Goal: Information Seeking & Learning: Learn about a topic

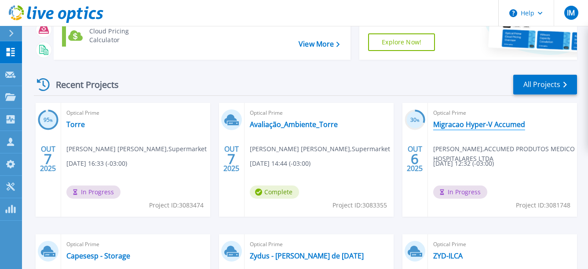
scroll to position [132, 0]
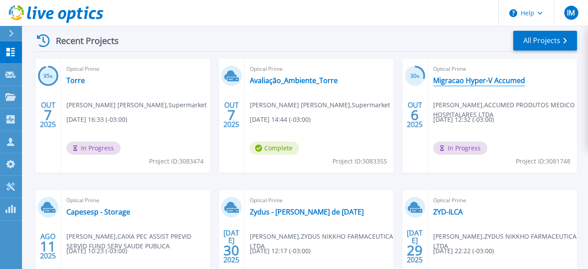
click at [481, 80] on link "Migracao Hyper-V Accumed" at bounding box center [479, 80] width 92 height 9
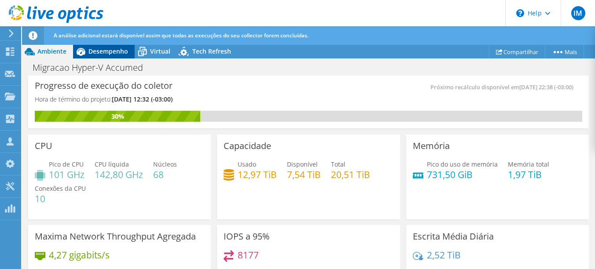
click at [108, 51] on span "Desempenho" at bounding box center [108, 51] width 40 height 8
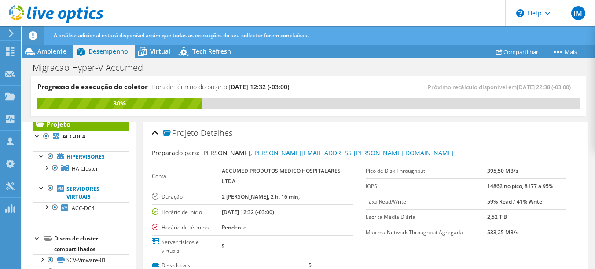
scroll to position [8, 0]
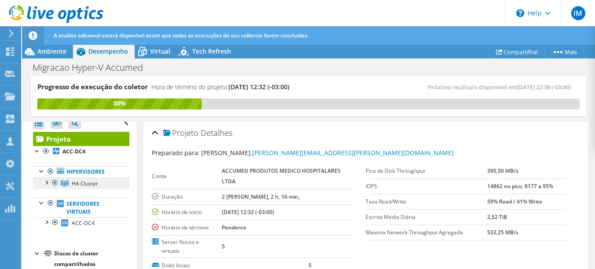
click at [94, 187] on span "HA Cluster" at bounding box center [85, 183] width 26 height 7
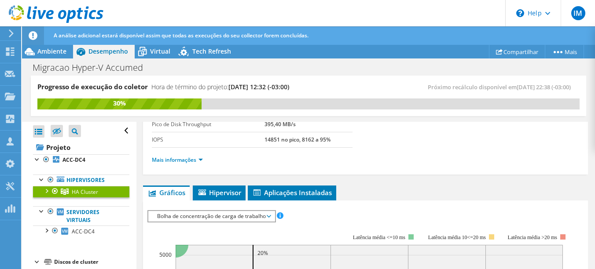
scroll to position [64, 0]
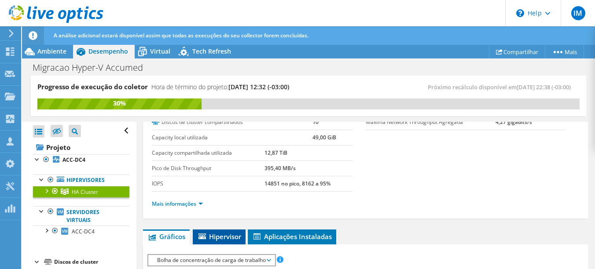
click at [210, 237] on span "Hipervisor" at bounding box center [219, 236] width 44 height 9
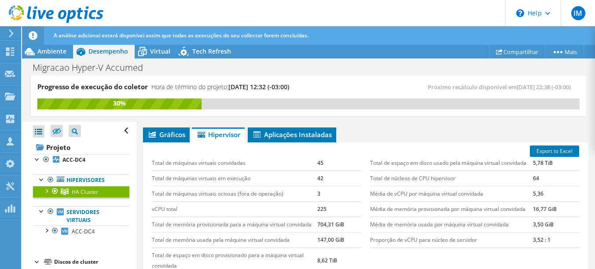
scroll to position [152, 0]
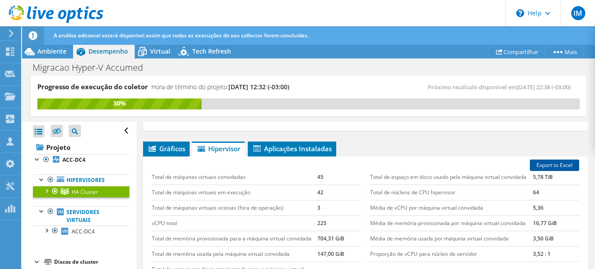
click at [555, 165] on link "Export to Excel" at bounding box center [554, 165] width 49 height 11
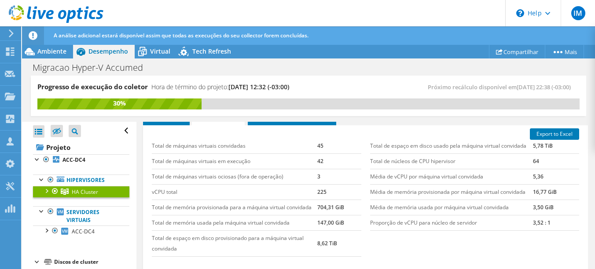
scroll to position [196, 0]
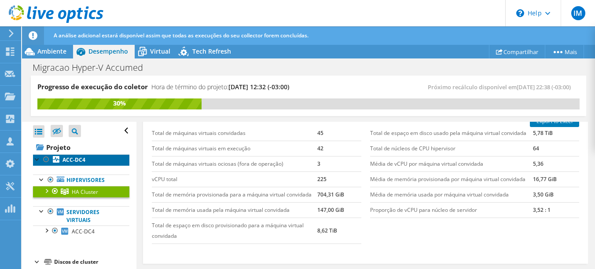
click at [75, 163] on b "ACC-DC4" at bounding box center [73, 159] width 23 height 7
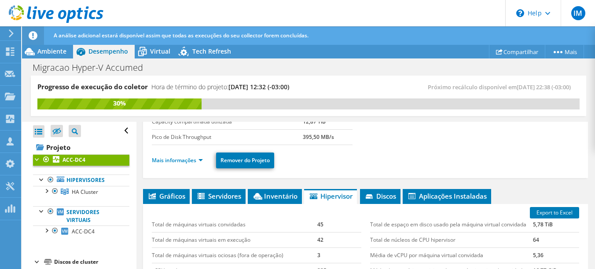
scroll to position [145, 0]
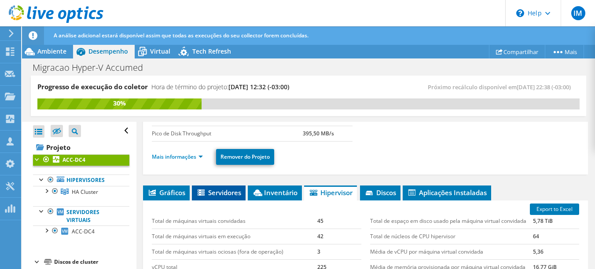
click at [231, 191] on span "Servidores" at bounding box center [218, 192] width 45 height 9
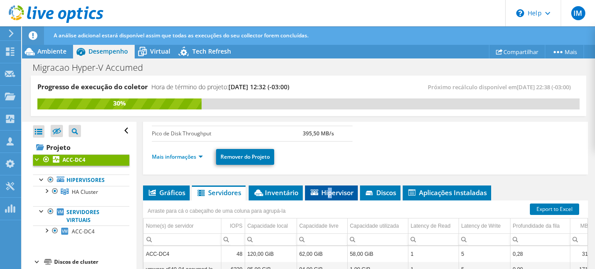
click at [331, 190] on span "Hipervisor" at bounding box center [331, 192] width 44 height 9
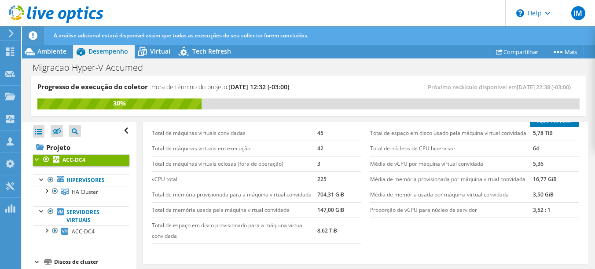
click at [503, 178] on td "Média de memória provisionada por máquina virtual convidada" at bounding box center [451, 179] width 163 height 15
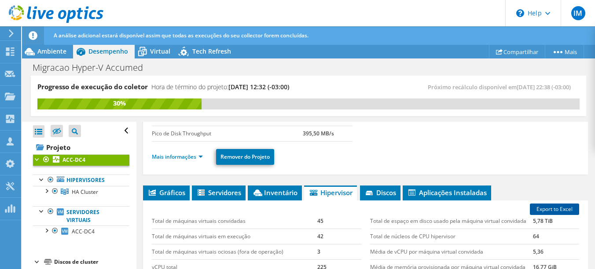
click at [565, 209] on link "Export to Excel" at bounding box center [554, 209] width 49 height 11
click at [148, 53] on icon at bounding box center [142, 51] width 15 height 15
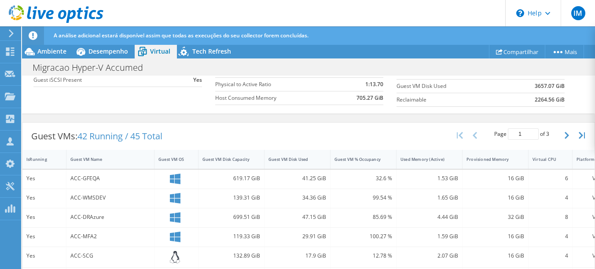
scroll to position [44, 0]
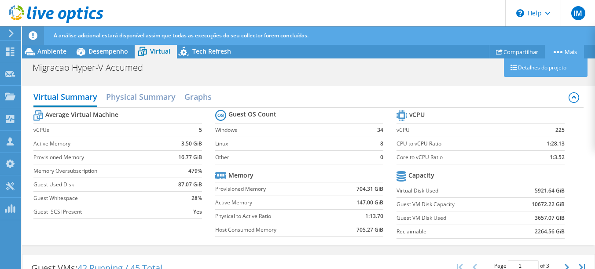
click at [570, 51] on link "Mais" at bounding box center [564, 52] width 39 height 14
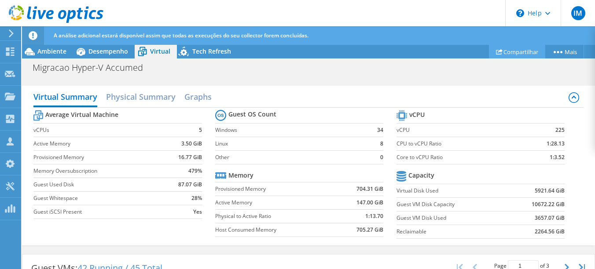
click at [507, 53] on link "Compartilhar" at bounding box center [517, 52] width 56 height 14
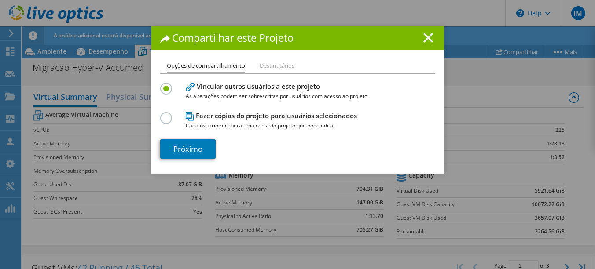
click at [429, 36] on icon at bounding box center [428, 38] width 10 height 10
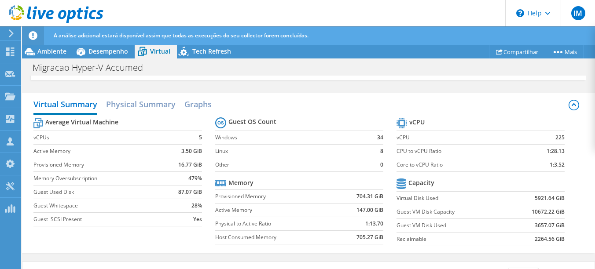
scroll to position [0, 0]
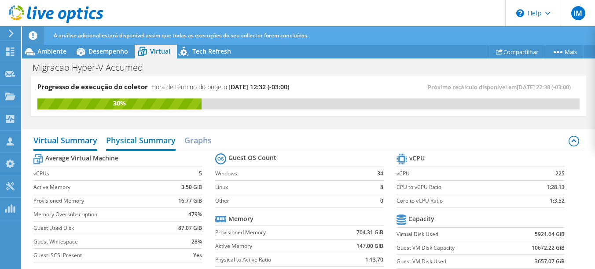
click at [140, 147] on h2 "Physical Summary" at bounding box center [141, 141] width 70 height 19
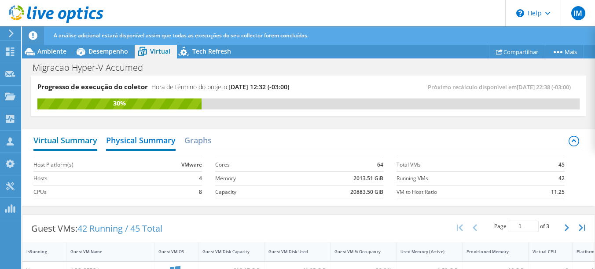
click at [84, 147] on h2 "Virtual Summary" at bounding box center [65, 141] width 64 height 19
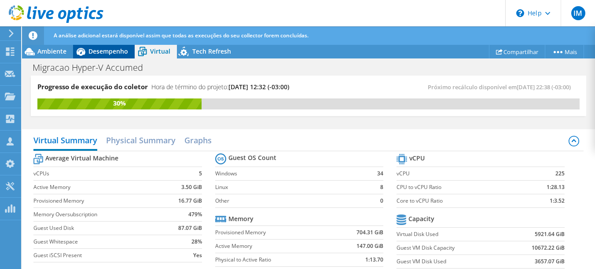
click at [109, 47] on span "Desempenho" at bounding box center [108, 51] width 40 height 8
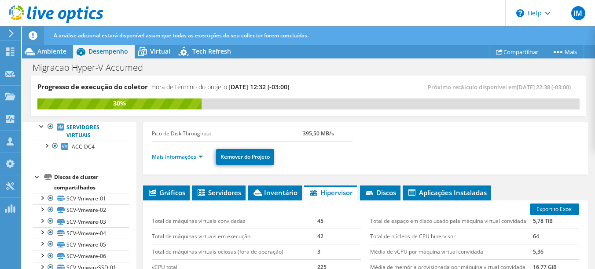
scroll to position [88, 0]
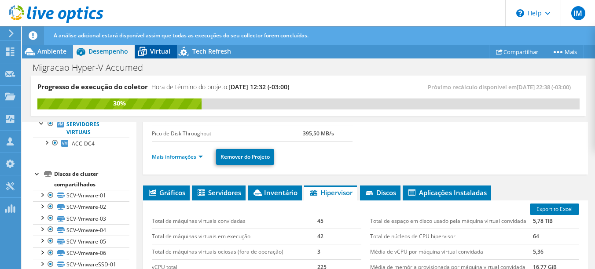
click at [158, 48] on span "Virtual" at bounding box center [160, 51] width 20 height 8
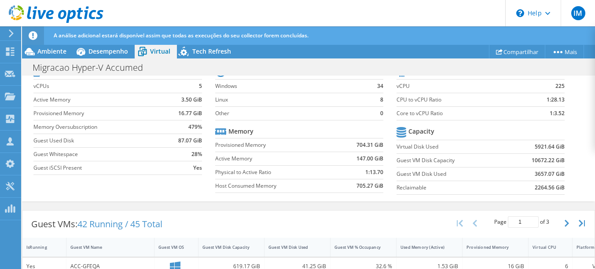
scroll to position [0, 0]
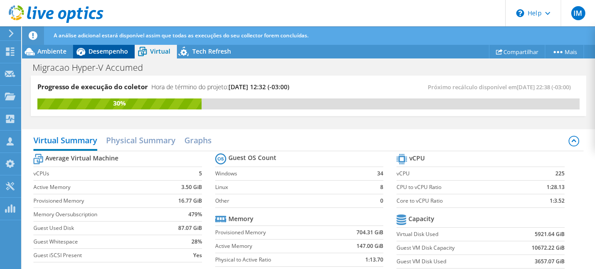
click at [114, 53] on span "Desempenho" at bounding box center [108, 51] width 40 height 8
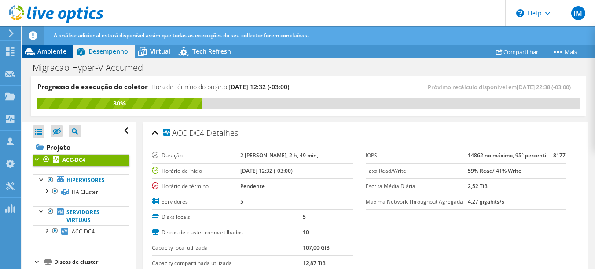
click at [40, 52] on span "Ambiente" at bounding box center [51, 51] width 29 height 8
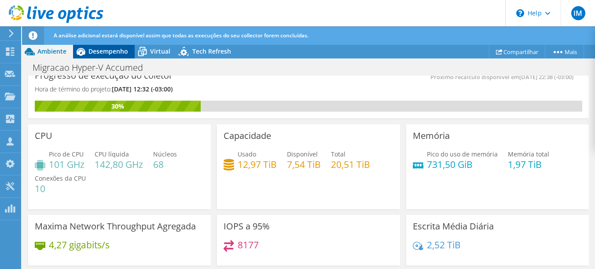
click at [100, 51] on span "Desempenho" at bounding box center [108, 51] width 40 height 8
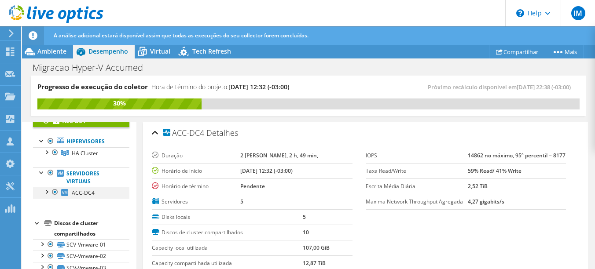
click at [44, 192] on div at bounding box center [46, 191] width 9 height 9
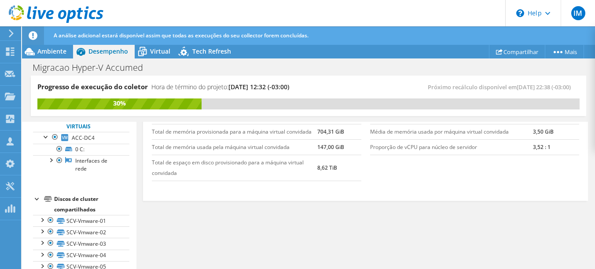
scroll to position [108, 0]
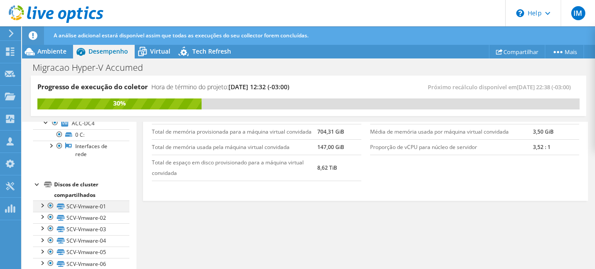
click at [39, 203] on div at bounding box center [41, 205] width 9 height 9
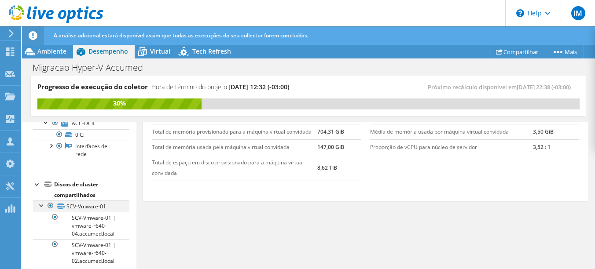
click at [40, 203] on div at bounding box center [41, 205] width 9 height 9
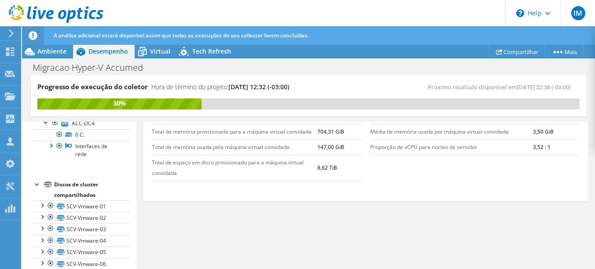
scroll to position [37, 0]
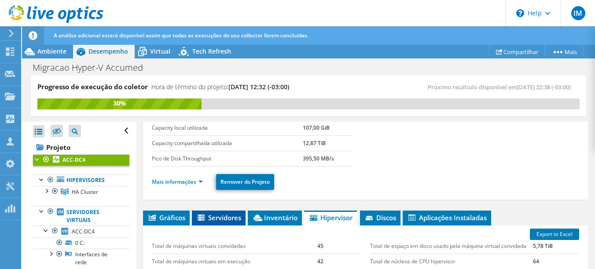
click at [221, 219] on span "Servidores" at bounding box center [218, 217] width 45 height 9
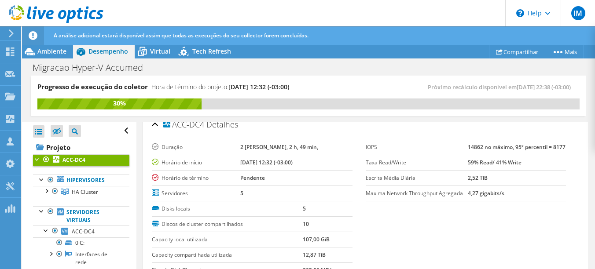
scroll to position [0, 0]
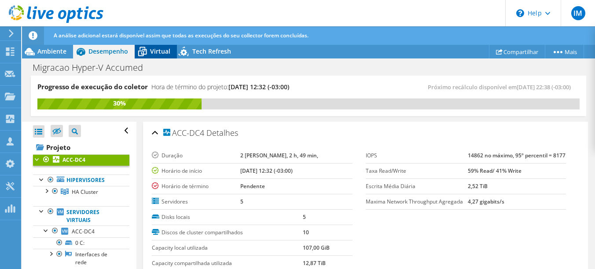
click at [165, 54] on span "Virtual" at bounding box center [160, 51] width 20 height 8
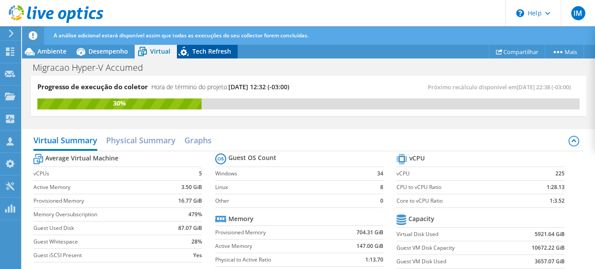
click at [217, 47] on div "Tech Refresh" at bounding box center [207, 51] width 61 height 14
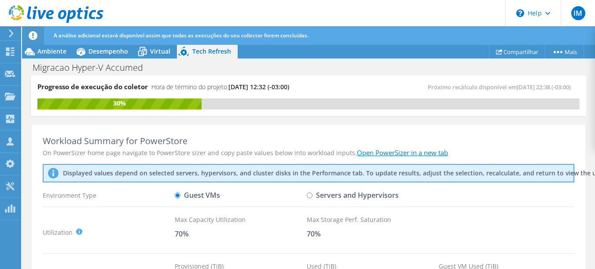
scroll to position [296, 0]
click at [164, 55] on div "Virtual" at bounding box center [156, 51] width 42 height 14
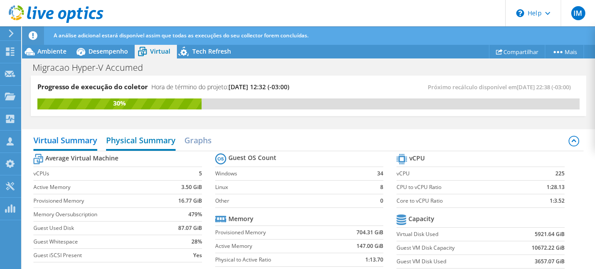
click at [125, 150] on h2 "Physical Summary" at bounding box center [141, 141] width 70 height 19
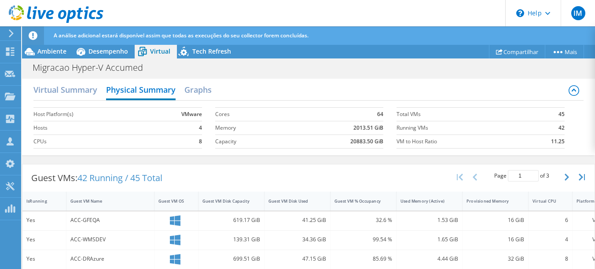
scroll to position [0, 0]
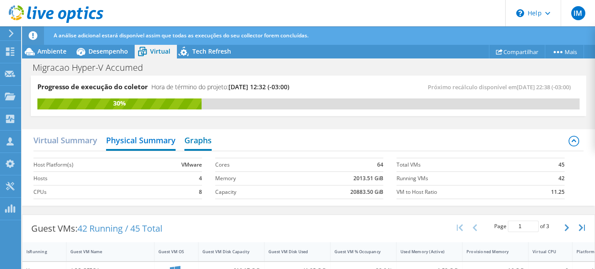
click at [199, 146] on h2 "Graphs" at bounding box center [197, 141] width 27 height 19
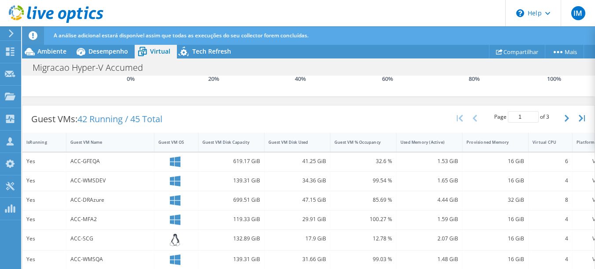
scroll to position [264, 0]
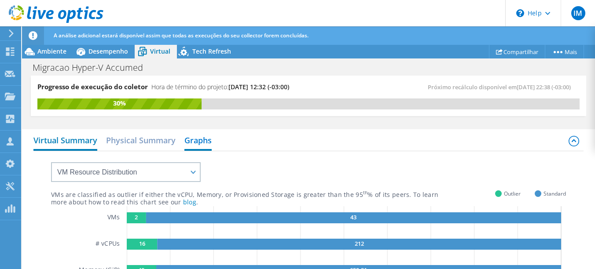
click at [70, 151] on h2 "Virtual Summary" at bounding box center [65, 141] width 64 height 19
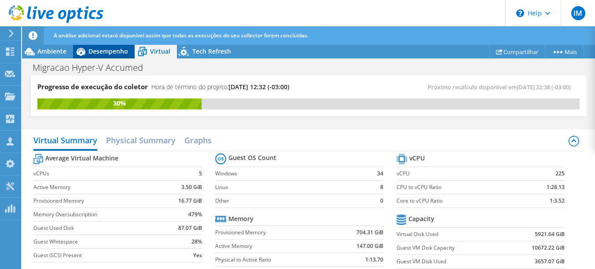
click at [88, 55] on icon at bounding box center [80, 51] width 15 height 15
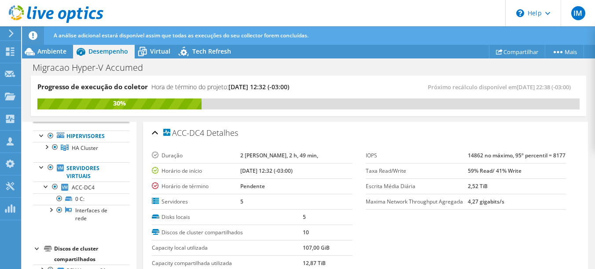
click at [398, 144] on div "Duração 2 dias, 2 h, 49 min, Horário de início 10/06/2025, 12:32 (-03:00) Horár…" at bounding box center [365, 230] width 427 height 175
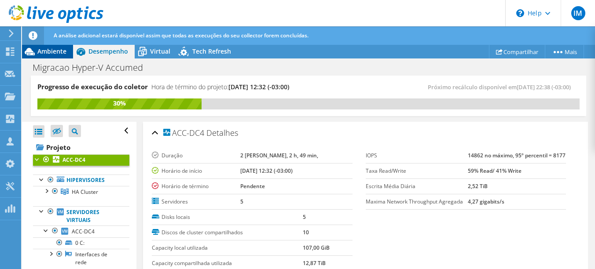
click at [66, 53] on span "Ambiente" at bounding box center [51, 51] width 29 height 8
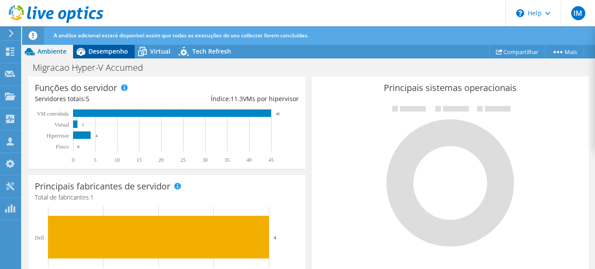
scroll to position [176, 0]
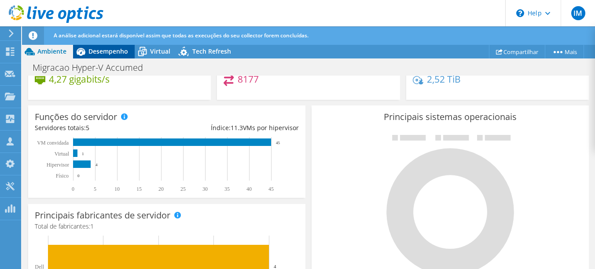
click at [110, 51] on span "Desempenho" at bounding box center [108, 51] width 40 height 8
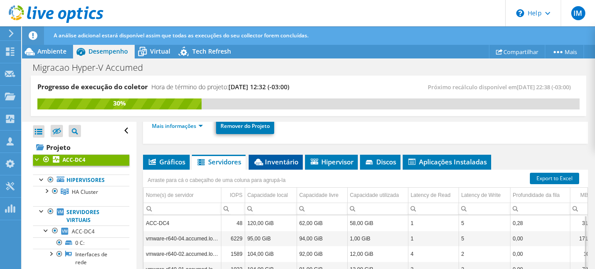
click at [287, 160] on span "Inventário" at bounding box center [275, 162] width 45 height 9
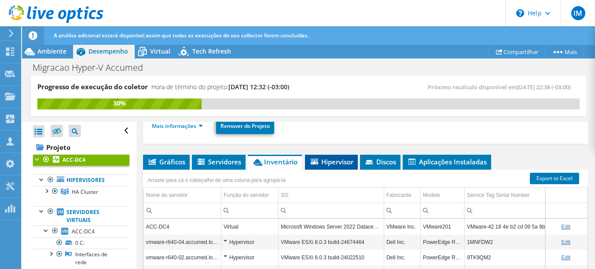
click at [332, 160] on span "Hipervisor" at bounding box center [331, 162] width 44 height 9
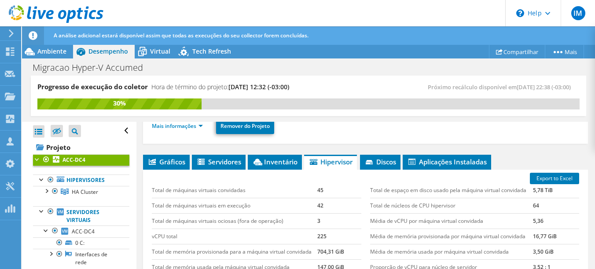
click at [373, 132] on ul "Mais informações Remover do Projeto" at bounding box center [365, 125] width 427 height 18
click at [319, 167] on li "Hipervisor" at bounding box center [330, 162] width 53 height 15
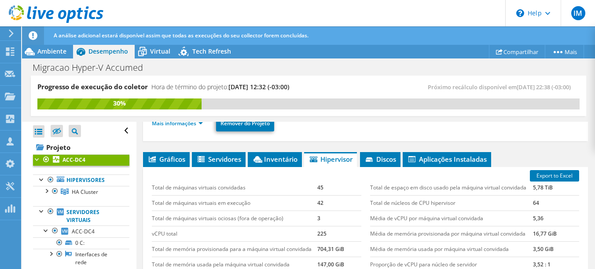
scroll to position [164, 0]
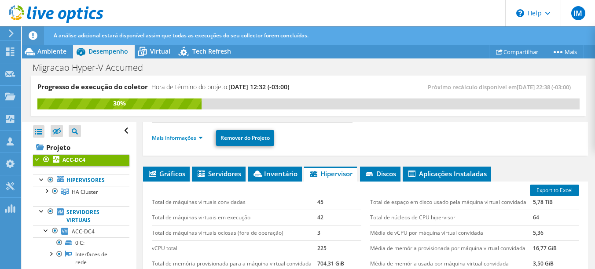
drag, startPoint x: 129, startPoint y: 149, endPoint x: 131, endPoint y: 165, distance: 16.4
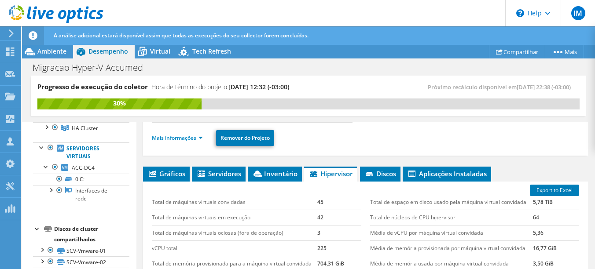
scroll to position [31, 0]
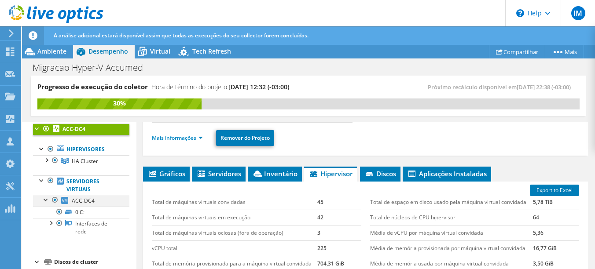
click at [45, 199] on div at bounding box center [46, 199] width 9 height 9
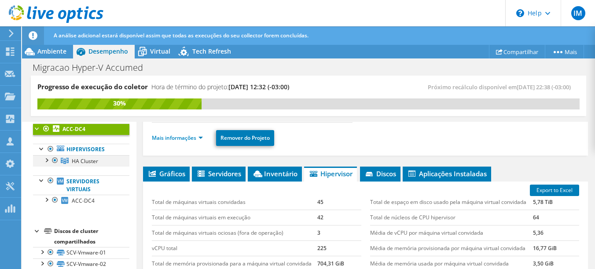
click at [48, 160] on div at bounding box center [46, 159] width 9 height 9
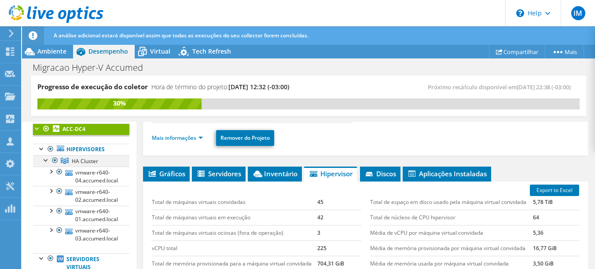
click at [44, 159] on div at bounding box center [46, 159] width 9 height 9
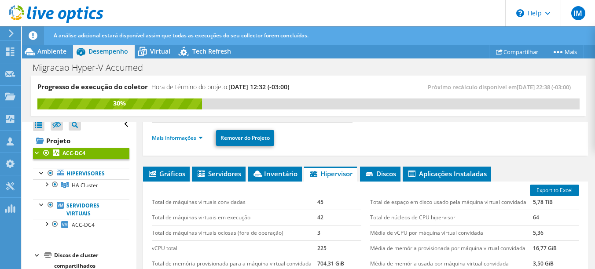
scroll to position [11, 0]
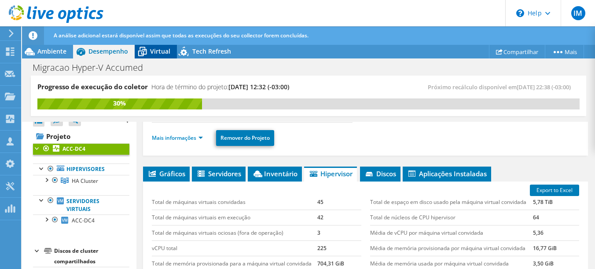
click at [159, 54] on span "Virtual" at bounding box center [160, 51] width 20 height 8
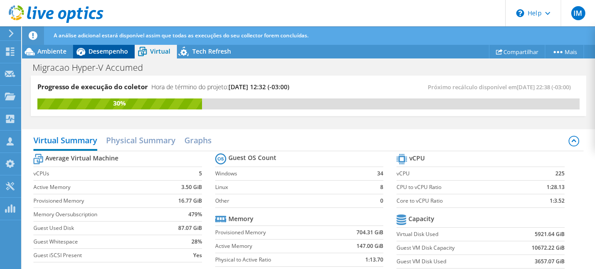
click at [104, 53] on span "Desempenho" at bounding box center [108, 51] width 40 height 8
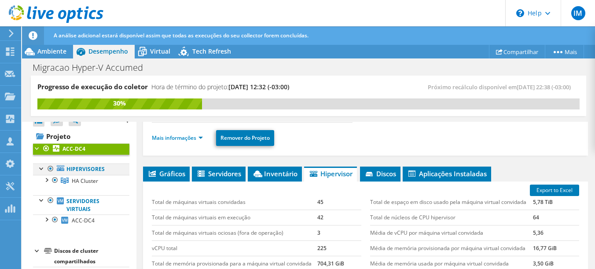
click at [41, 169] on div at bounding box center [41, 168] width 9 height 9
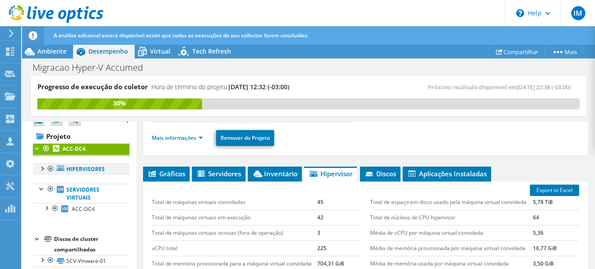
click at [41, 169] on div at bounding box center [41, 168] width 9 height 9
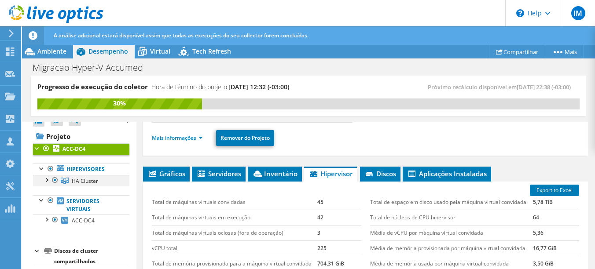
click at [47, 180] on div at bounding box center [46, 179] width 9 height 9
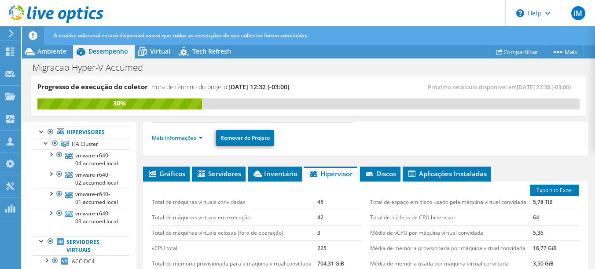
scroll to position [47, 0]
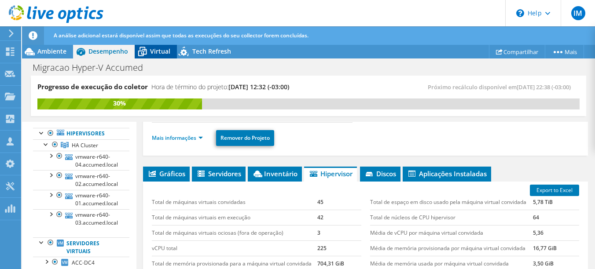
click at [161, 52] on span "Virtual" at bounding box center [160, 51] width 20 height 8
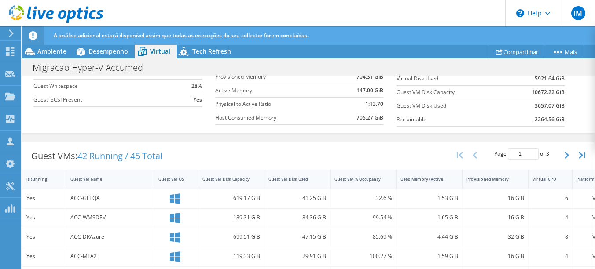
scroll to position [176, 0]
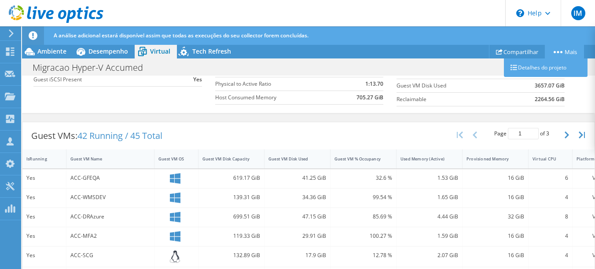
click at [569, 53] on link "Mais" at bounding box center [564, 52] width 39 height 14
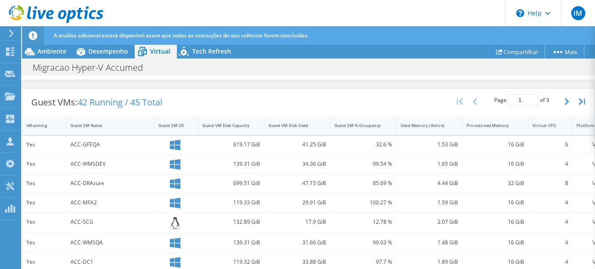
scroll to position [264, 0]
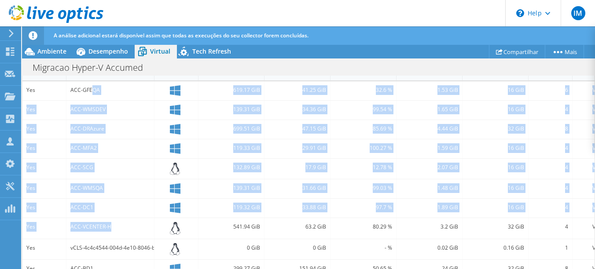
drag, startPoint x: 91, startPoint y: 97, endPoint x: 109, endPoint y: 240, distance: 143.7
click at [109, 240] on div "Yes ACC-GFEQA 619.17 GiB 41.25 GiB 32.6 % 1.53 GiB 16 GiB 6 VMware Yes ACC-WMSD…" at bounding box center [319, 231] width 594 height 300
click at [160, 191] on div at bounding box center [176, 189] width 44 height 19
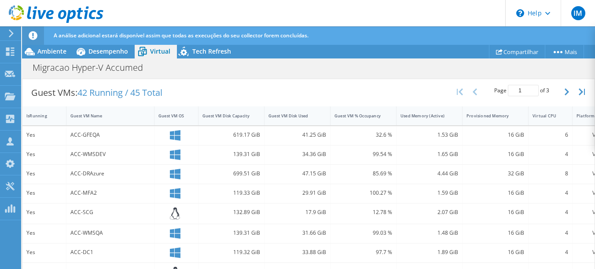
scroll to position [220, 0]
click at [108, 89] on div "Guest VMs: 42 Running / 45 Total" at bounding box center [96, 92] width 149 height 27
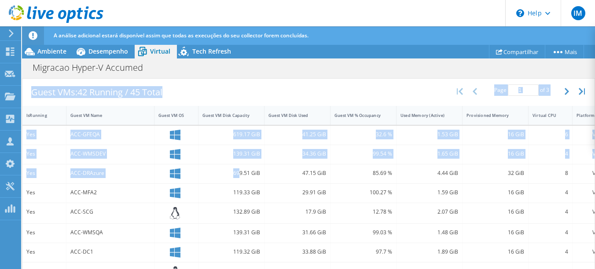
drag, startPoint x: 25, startPoint y: 107, endPoint x: 240, endPoint y: 183, distance: 228.0
click at [240, 183] on div "Guest VMs: 42 Running / 45 Total Page 1 of 3 5 rows 10 rows 20 rows 25 rows 50 …" at bounding box center [308, 252] width 573 height 348
click at [267, 104] on div "Guest VMs: 42 Running / 45 Total Page 1 of 3 5 rows 10 rows 20 rows 25 rows 50 …" at bounding box center [308, 92] width 572 height 27
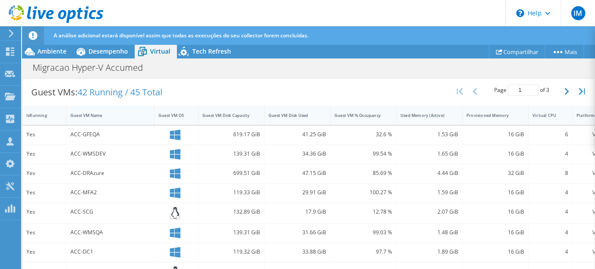
click at [112, 118] on div "Guest VM Name" at bounding box center [104, 116] width 69 height 6
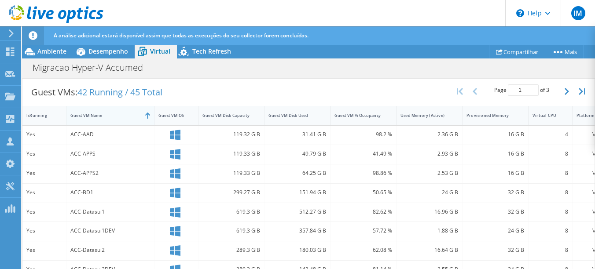
click at [114, 118] on div "Guest VM Name" at bounding box center [104, 116] width 69 height 6
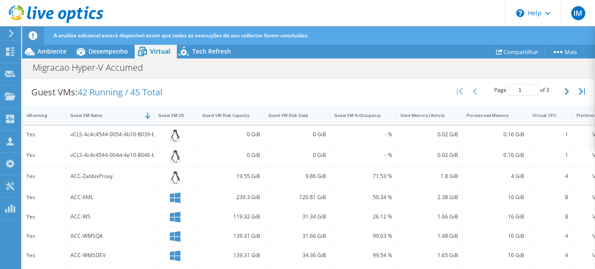
click at [126, 118] on div "Guest VM Name" at bounding box center [104, 116] width 69 height 6
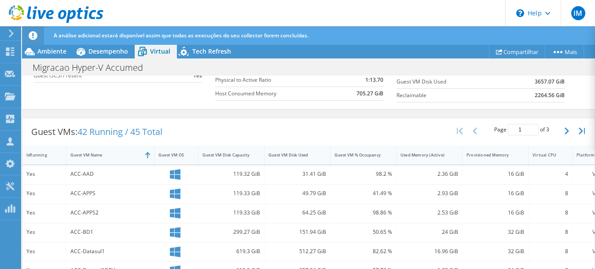
scroll to position [125, 0]
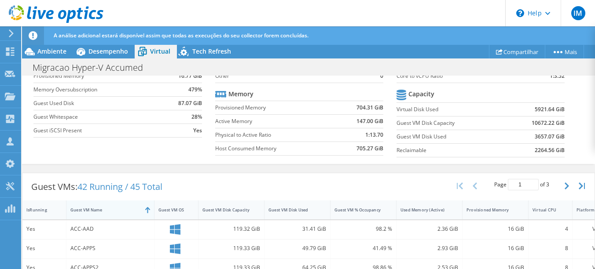
click at [123, 213] on div "Guest VM Name" at bounding box center [104, 210] width 69 height 6
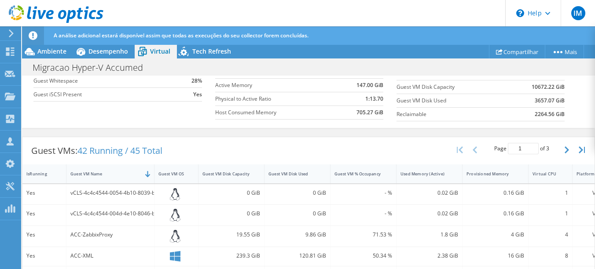
scroll to position [257, 0]
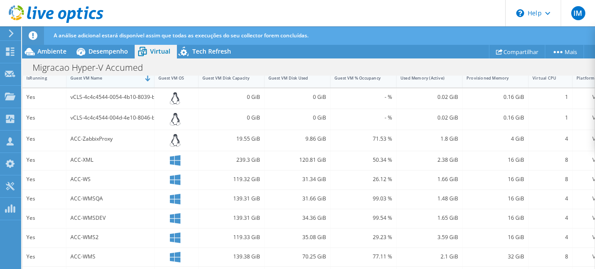
click at [106, 84] on div "Guest VM Name" at bounding box center [104, 78] width 77 height 14
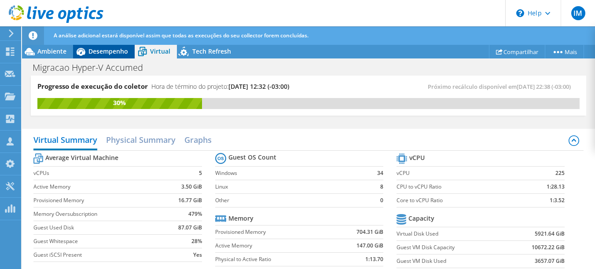
scroll to position [0, 0]
click at [98, 48] on span "Desempenho" at bounding box center [108, 51] width 40 height 8
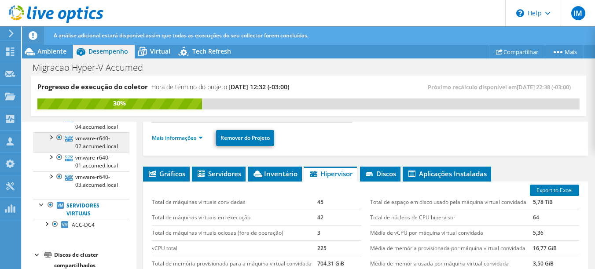
scroll to position [135, 0]
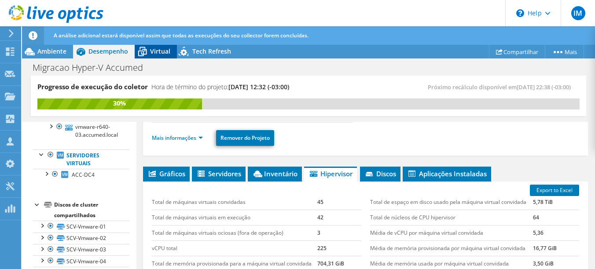
click at [160, 53] on span "Virtual" at bounding box center [160, 51] width 20 height 8
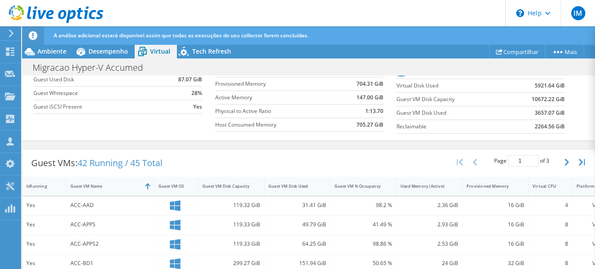
scroll to position [125, 0]
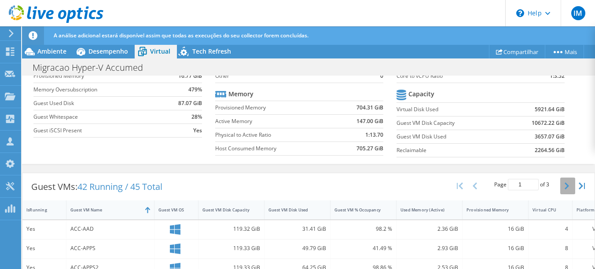
click at [565, 190] on icon "button" at bounding box center [567, 186] width 4 height 7
type input "2"
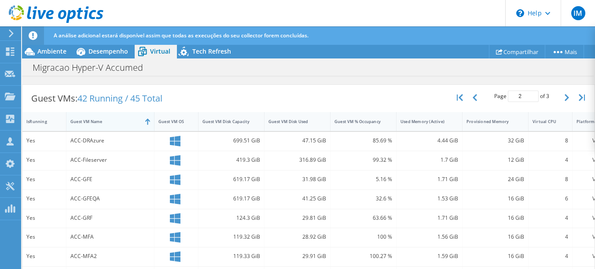
scroll to position [213, 0]
click at [473, 102] on icon "button" at bounding box center [475, 98] width 4 height 7
type input "1"
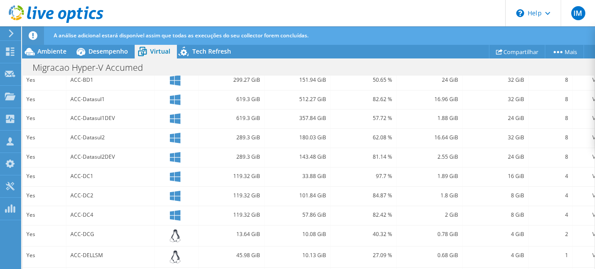
scroll to position [345, 0]
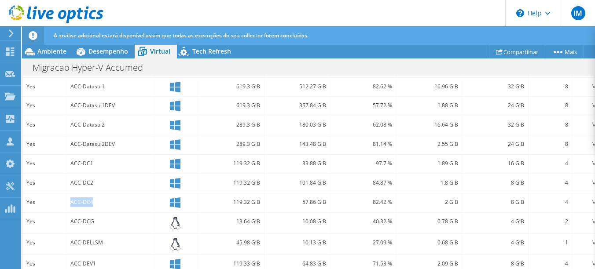
drag, startPoint x: 70, startPoint y: 211, endPoint x: 100, endPoint y: 214, distance: 30.1
click at [100, 207] on div "ACC-DC4" at bounding box center [110, 203] width 80 height 10
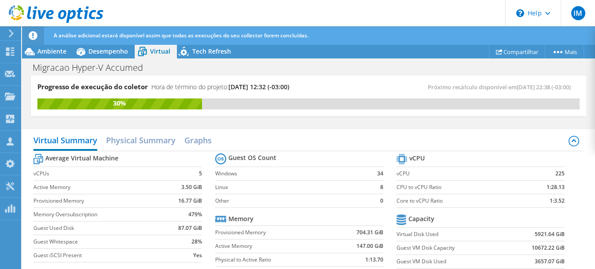
scroll to position [384, 0]
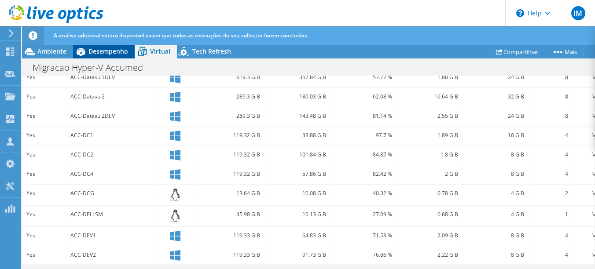
click at [101, 51] on span "Desempenho" at bounding box center [108, 51] width 40 height 8
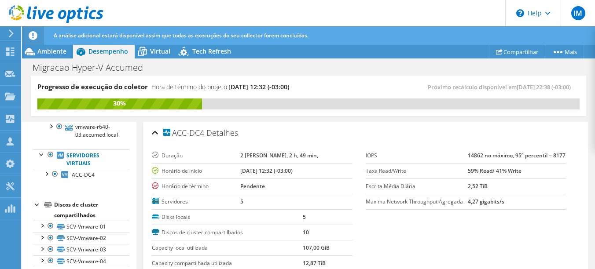
scroll to position [0, 0]
click at [162, 55] on span "Virtual" at bounding box center [160, 51] width 20 height 8
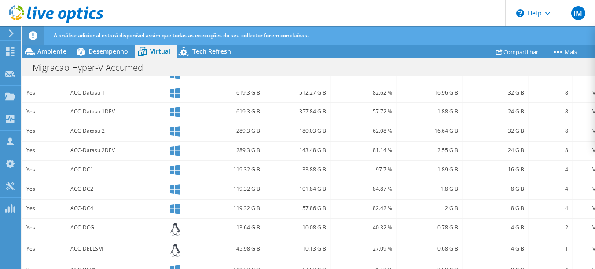
scroll to position [352, 0]
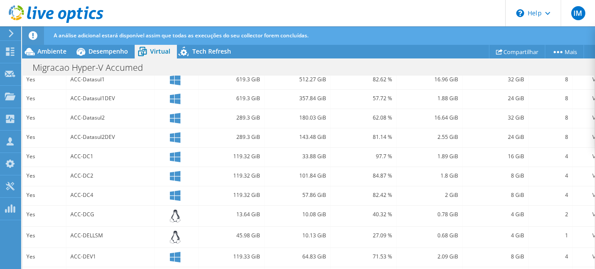
click at [122, 200] on div "ACC-DC4" at bounding box center [110, 196] width 80 height 10
click at [82, 200] on div "ACC-DC4" at bounding box center [110, 196] width 80 height 10
click at [95, 200] on div "ACC-DC4" at bounding box center [110, 196] width 80 height 10
click at [106, 50] on span "Desempenho" at bounding box center [108, 51] width 40 height 8
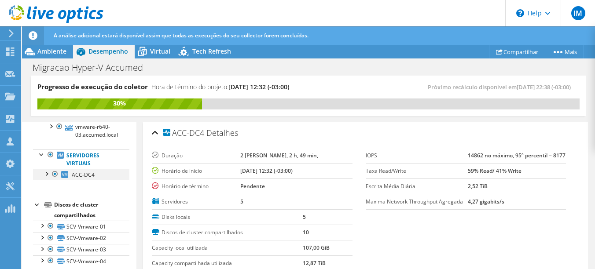
click at [55, 173] on div at bounding box center [55, 174] width 9 height 11
click at [54, 173] on div at bounding box center [55, 174] width 9 height 11
click at [51, 153] on div at bounding box center [50, 155] width 9 height 11
click at [56, 172] on div at bounding box center [55, 174] width 9 height 11
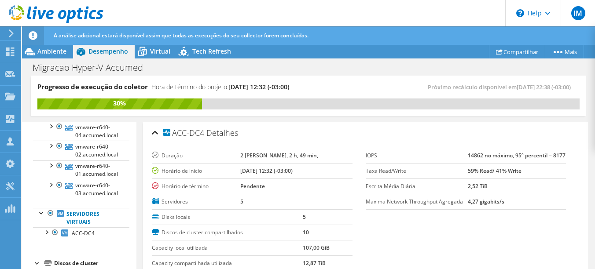
scroll to position [91, 0]
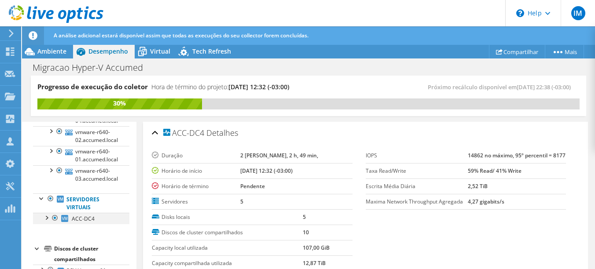
click at [54, 217] on div at bounding box center [55, 218] width 9 height 11
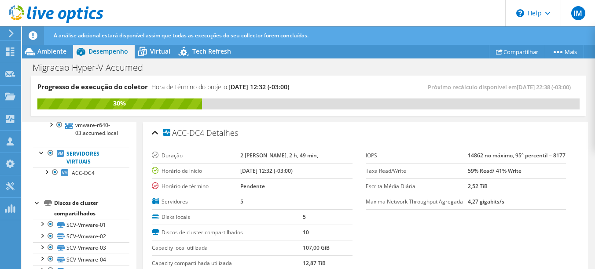
scroll to position [115, 0]
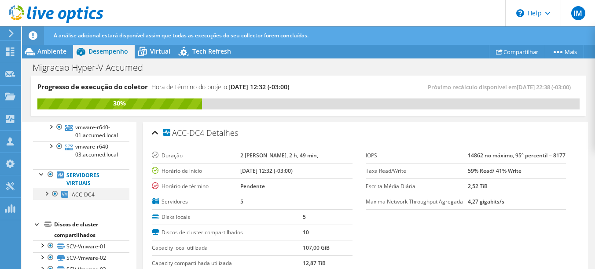
click at [48, 194] on div at bounding box center [46, 193] width 9 height 9
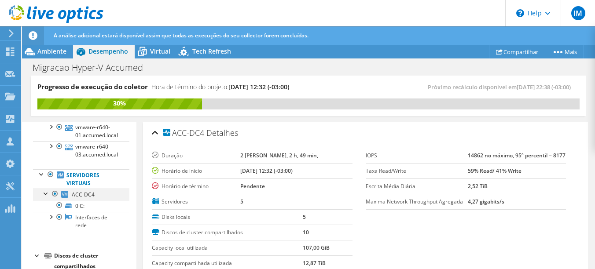
click at [55, 191] on div at bounding box center [55, 194] width 9 height 11
click at [44, 195] on div at bounding box center [46, 193] width 9 height 9
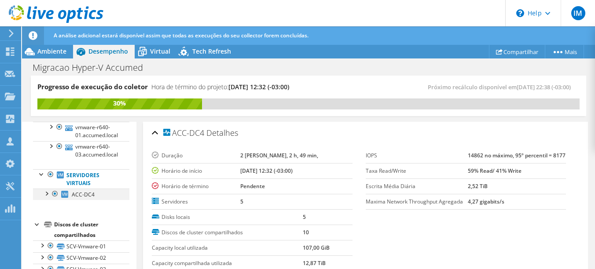
click at [54, 192] on div at bounding box center [55, 194] width 9 height 11
click at [98, 209] on ul "Hipervisores HA Cluster vmware-r640-04.accumed.local" at bounding box center [81, 130] width 96 height 158
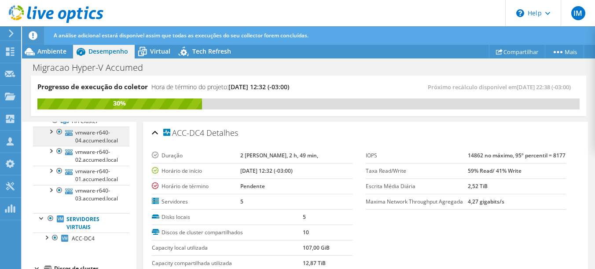
scroll to position [27, 0]
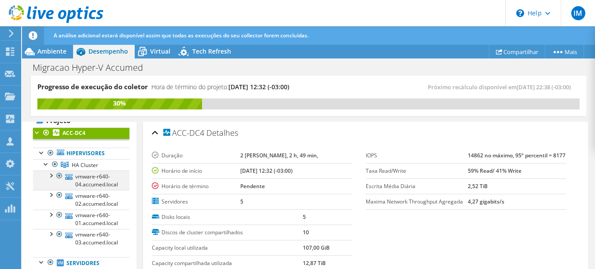
click at [51, 175] on div at bounding box center [50, 175] width 9 height 9
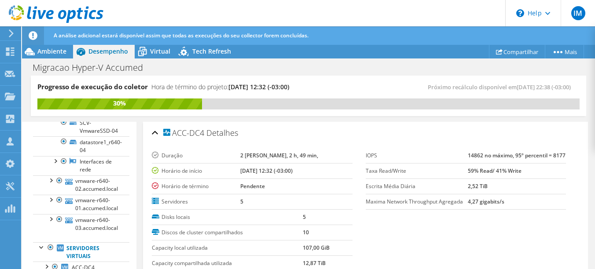
scroll to position [280, 0]
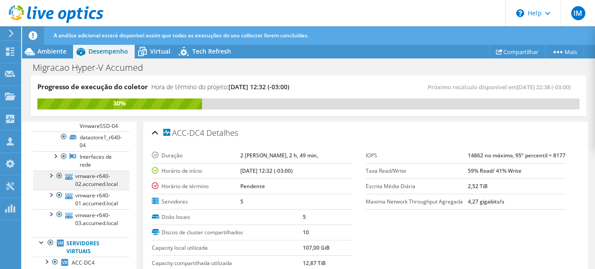
click at [51, 180] on div at bounding box center [50, 175] width 9 height 9
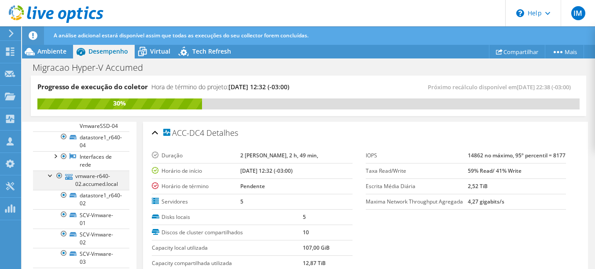
click at [50, 180] on div at bounding box center [50, 175] width 9 height 9
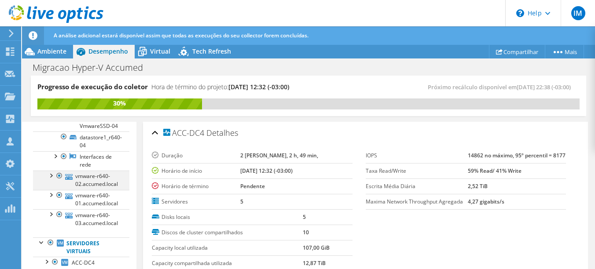
click at [50, 180] on div at bounding box center [50, 175] width 9 height 9
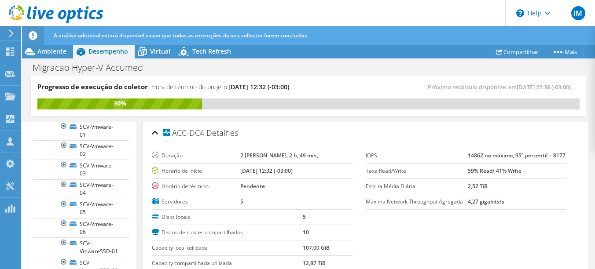
scroll to position [324, 0]
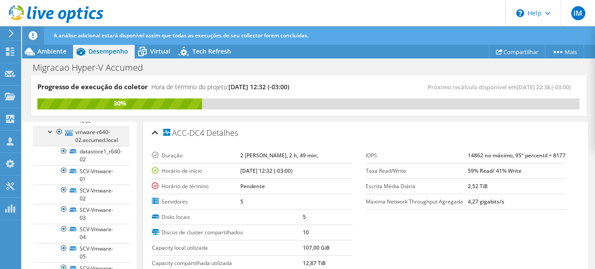
click at [51, 136] on div at bounding box center [50, 131] width 9 height 9
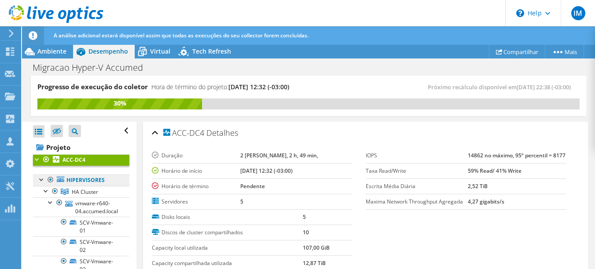
scroll to position [44, 0]
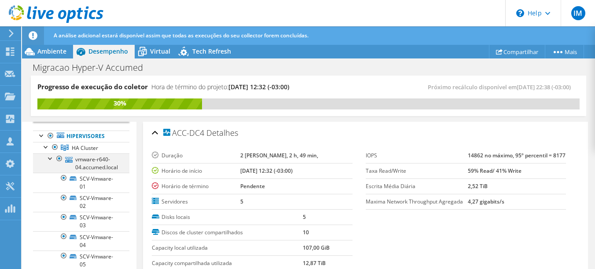
click at [48, 158] on div at bounding box center [50, 158] width 9 height 9
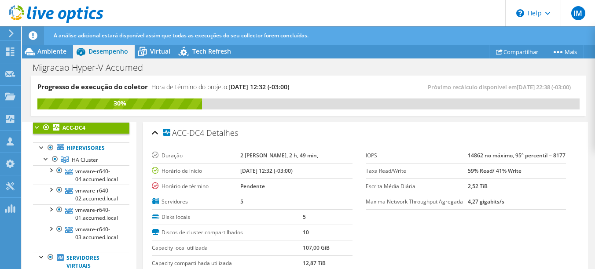
scroll to position [29, 0]
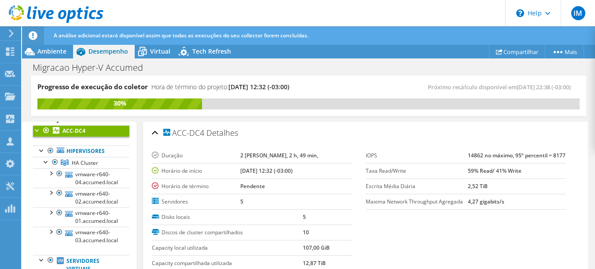
click at [41, 51] on span "Ambiente" at bounding box center [51, 51] width 29 height 8
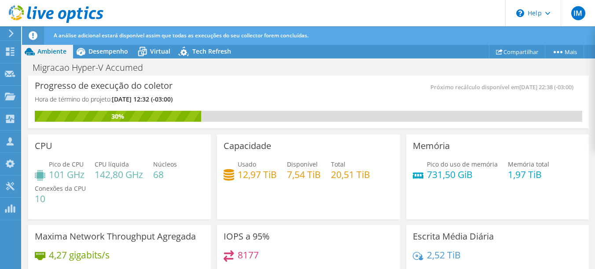
click at [10, 33] on icon at bounding box center [11, 33] width 7 height 8
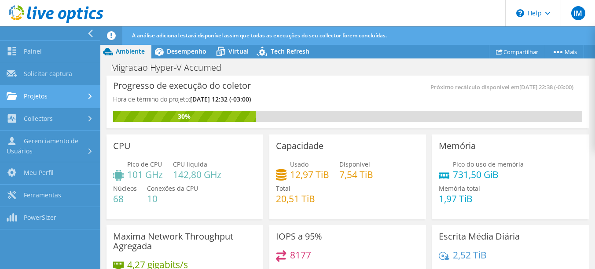
click at [88, 93] on link "Projetos" at bounding box center [50, 97] width 100 height 22
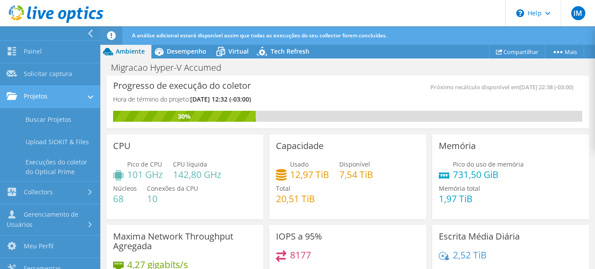
click at [88, 93] on link "Projetos" at bounding box center [50, 97] width 100 height 22
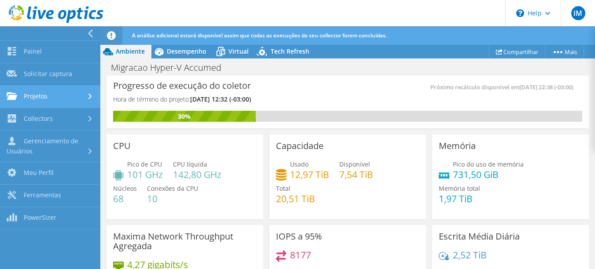
click at [60, 99] on link "Projetos" at bounding box center [50, 97] width 100 height 22
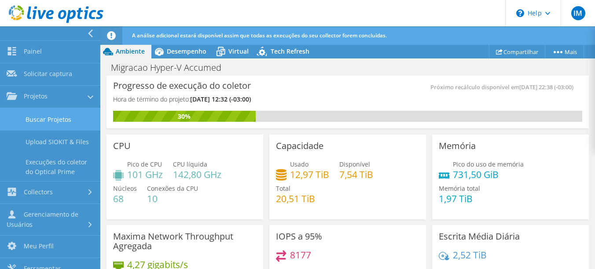
click at [59, 115] on link "Buscar Projetos" at bounding box center [50, 119] width 100 height 22
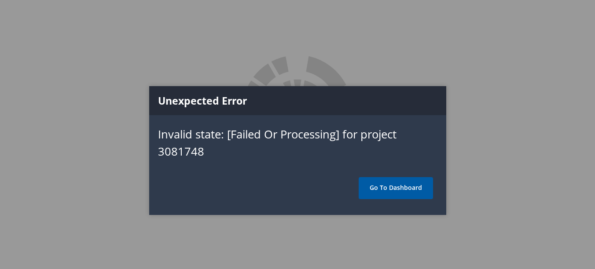
click at [407, 189] on link "Go To Dashboard" at bounding box center [396, 188] width 74 height 22
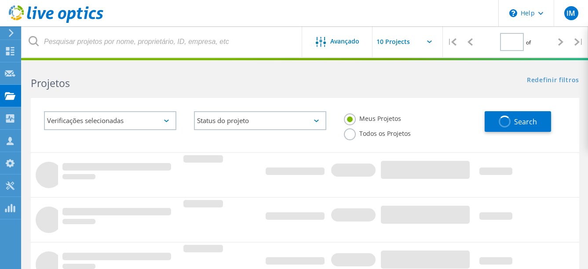
type input "1"
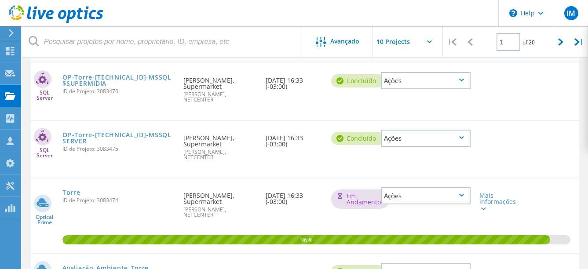
scroll to position [132, 0]
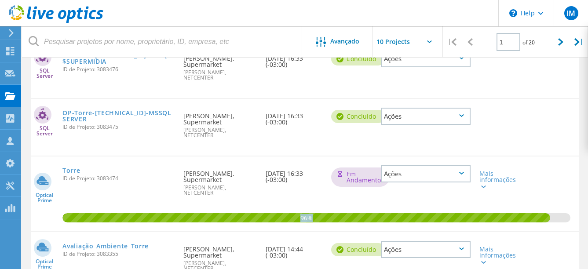
drag, startPoint x: 300, startPoint y: 203, endPoint x: 316, endPoint y: 203, distance: 16.3
click at [316, 213] on span "96%" at bounding box center [306, 217] width 488 height 8
click at [269, 188] on div "96%" at bounding box center [305, 194] width 549 height 75
drag, startPoint x: 300, startPoint y: 202, endPoint x: 313, endPoint y: 204, distance: 13.8
click at [312, 213] on span "96%" at bounding box center [306, 217] width 488 height 8
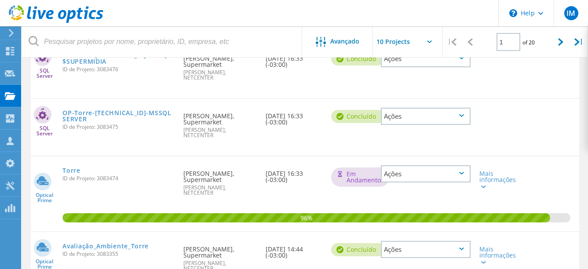
click at [296, 183] on div "96%" at bounding box center [305, 194] width 549 height 75
drag, startPoint x: 291, startPoint y: 168, endPoint x: 266, endPoint y: 162, distance: 26.3
click at [266, 162] on div "Data de Criação [DATE] 16:33 (-03:00)" at bounding box center [294, 174] width 66 height 35
click at [290, 168] on div "Data de Criação [DATE] 16:33 (-03:00)" at bounding box center [294, 174] width 66 height 35
click at [73, 168] on link "Torre" at bounding box center [71, 171] width 18 height 6
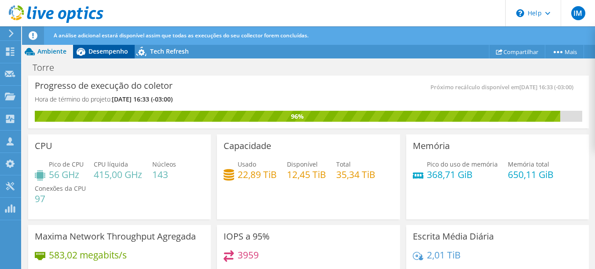
click at [105, 52] on span "Desempenho" at bounding box center [108, 51] width 40 height 8
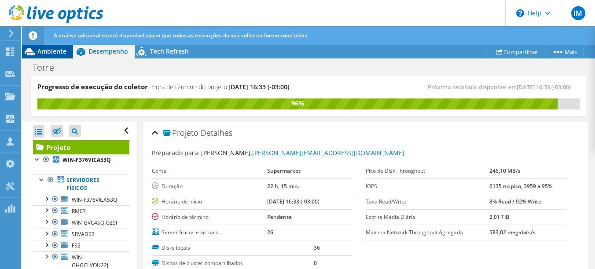
click at [44, 51] on span "Ambiente" at bounding box center [51, 51] width 29 height 8
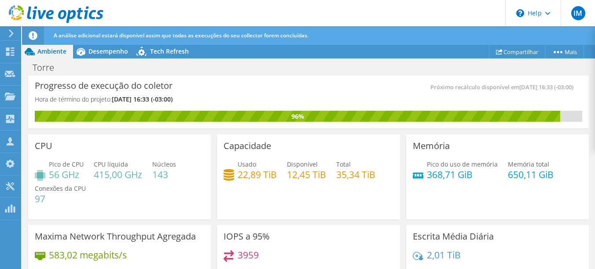
scroll to position [44, 0]
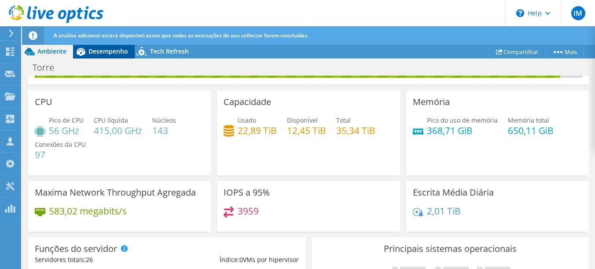
click at [107, 52] on span "Desempenho" at bounding box center [108, 51] width 40 height 8
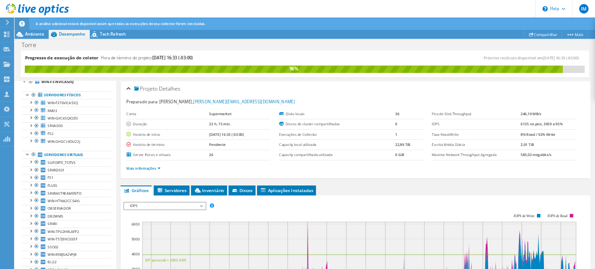
scroll to position [0, 0]
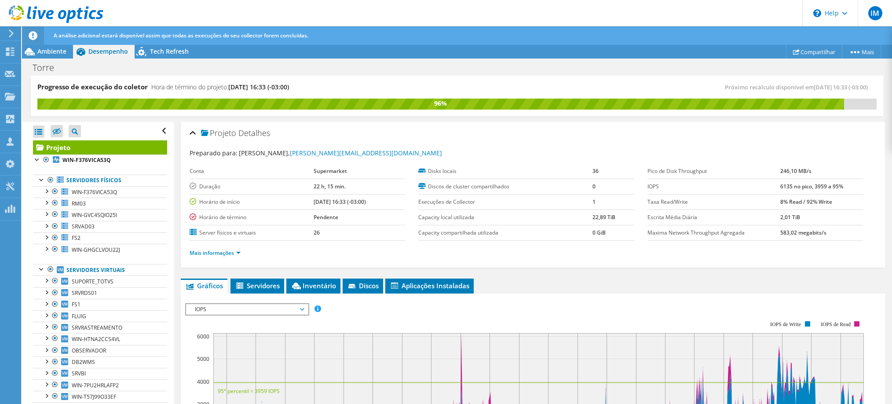
click at [566, 267] on div "Projeto Detalhes Preparado para: Eduardo Pablo Souza Machado, pablo@mercadotorr…" at bounding box center [533, 195] width 705 height 146
